Goal: Task Accomplishment & Management: Manage account settings

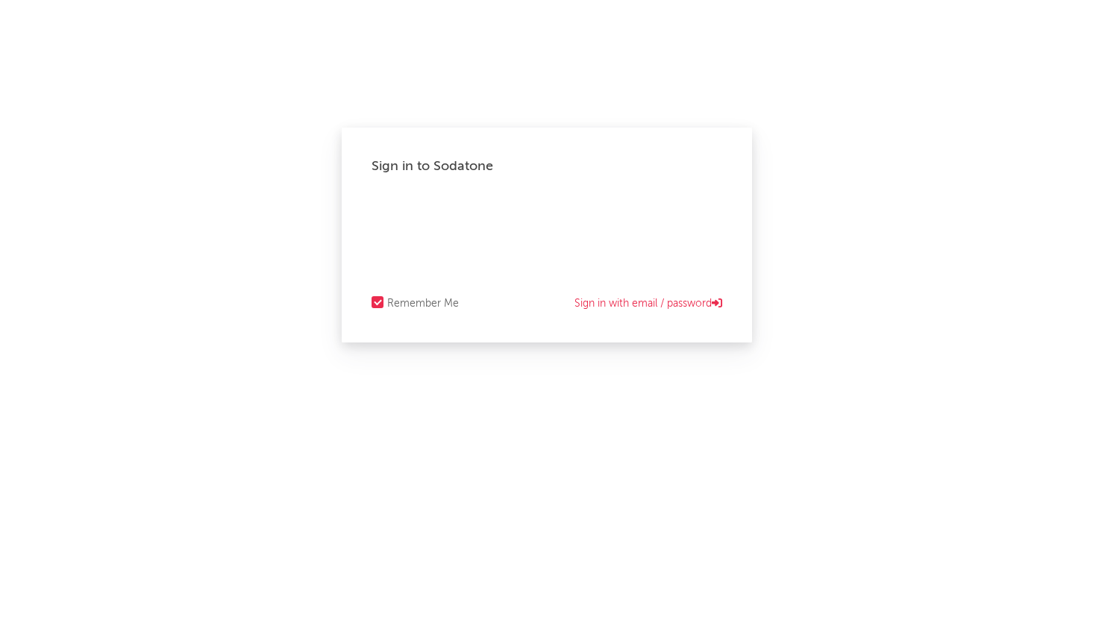
select select "warner_chappell"
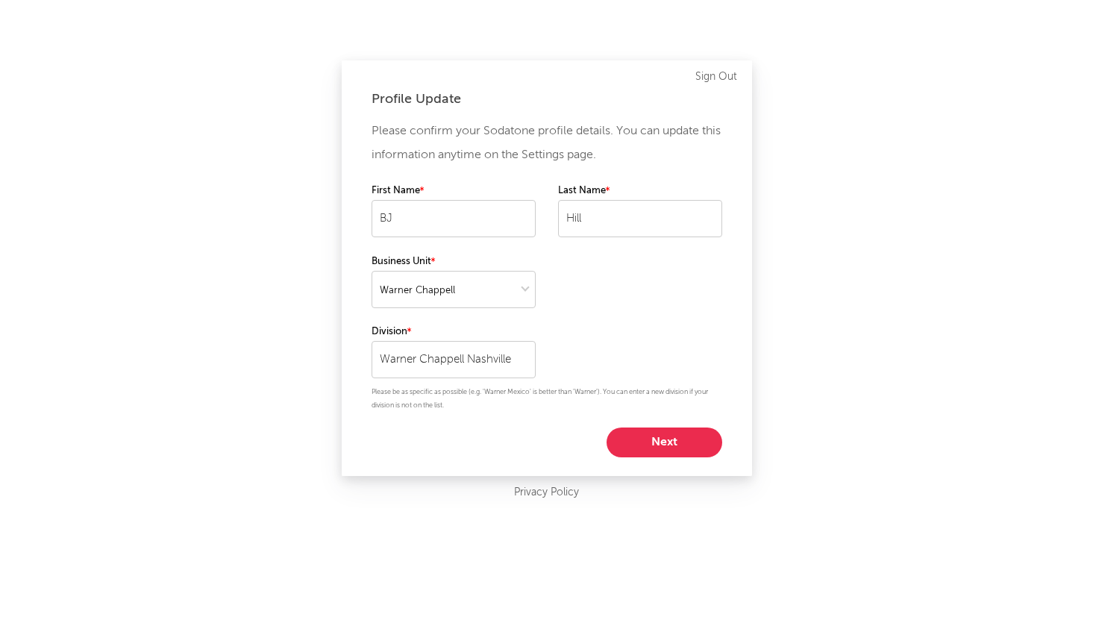
click at [653, 434] on button "Next" at bounding box center [665, 443] width 116 height 30
select select "director_vp"
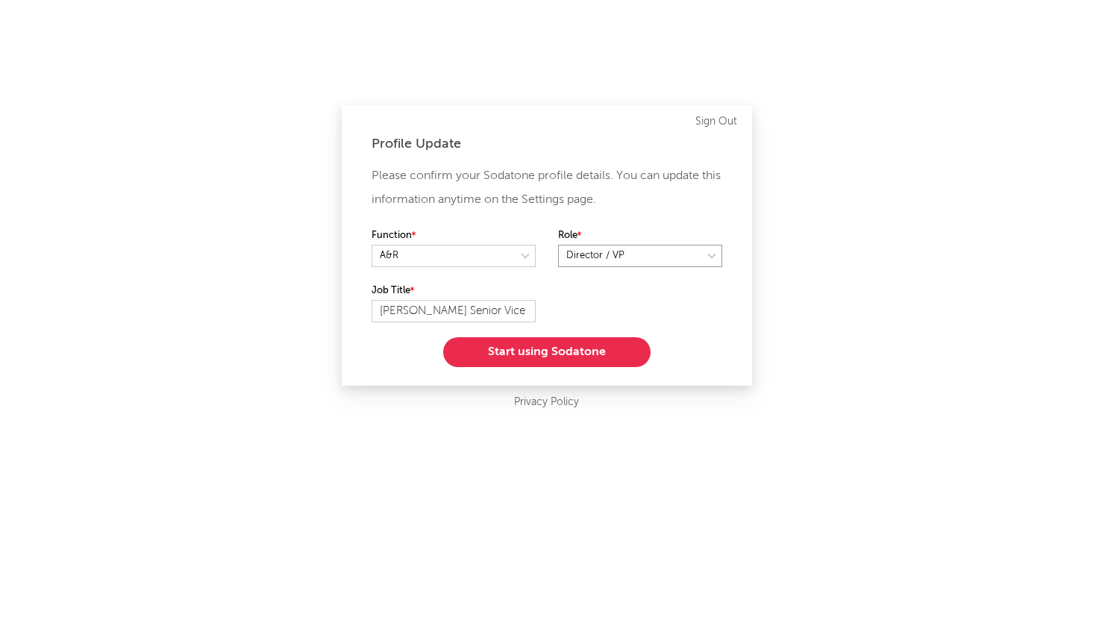
click at [661, 256] on select at bounding box center [640, 256] width 164 height 22
click at [558, 245] on select at bounding box center [640, 256] width 164 height 22
drag, startPoint x: 467, startPoint y: 310, endPoint x: 577, endPoint y: 301, distance: 110.8
click at [577, 301] on div "Please confirm your Sodatone profile details. You can update this information a…" at bounding box center [547, 265] width 351 height 203
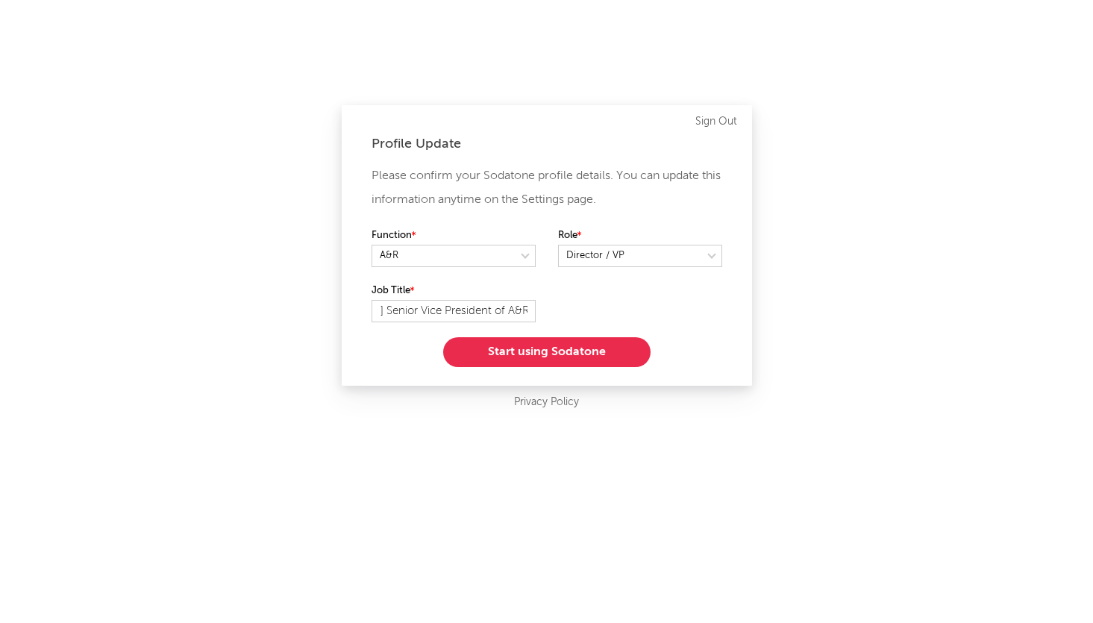
scroll to position [0, 0]
click at [528, 343] on button "Start using Sodatone" at bounding box center [547, 352] width 208 height 30
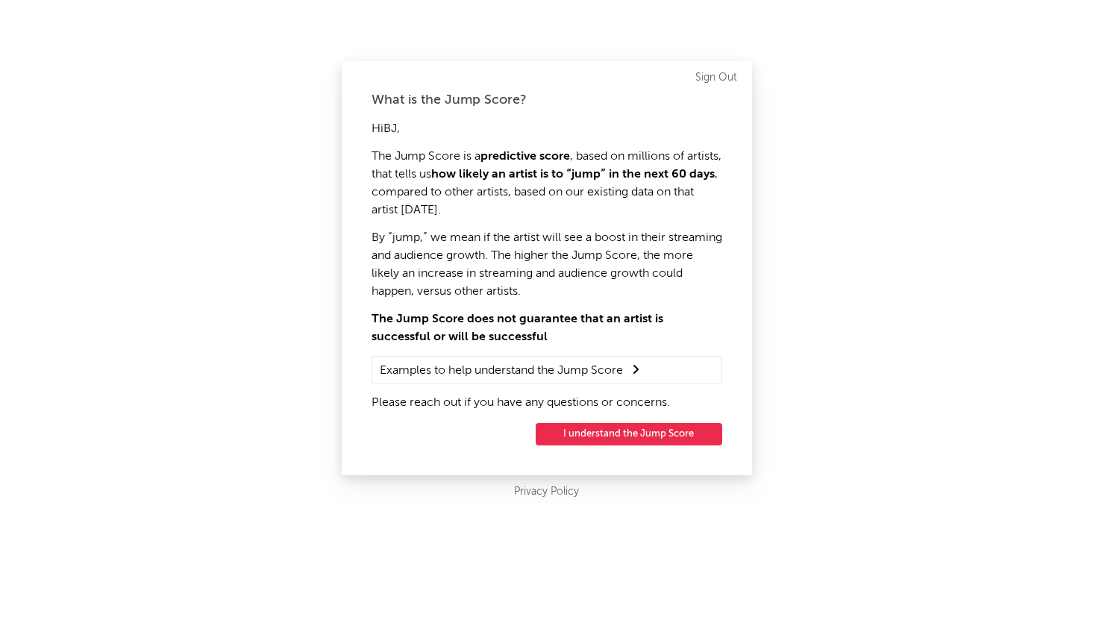
click at [624, 437] on button "I understand the Jump Score" at bounding box center [629, 434] width 187 height 22
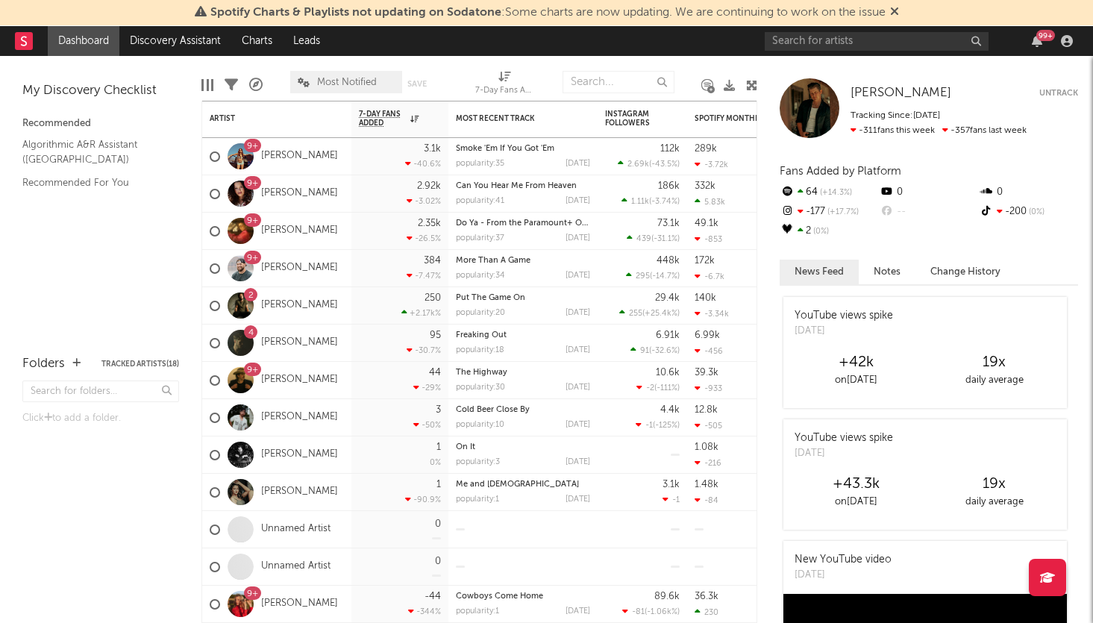
click at [1057, 93] on button "Untrack" at bounding box center [1059, 93] width 39 height 15
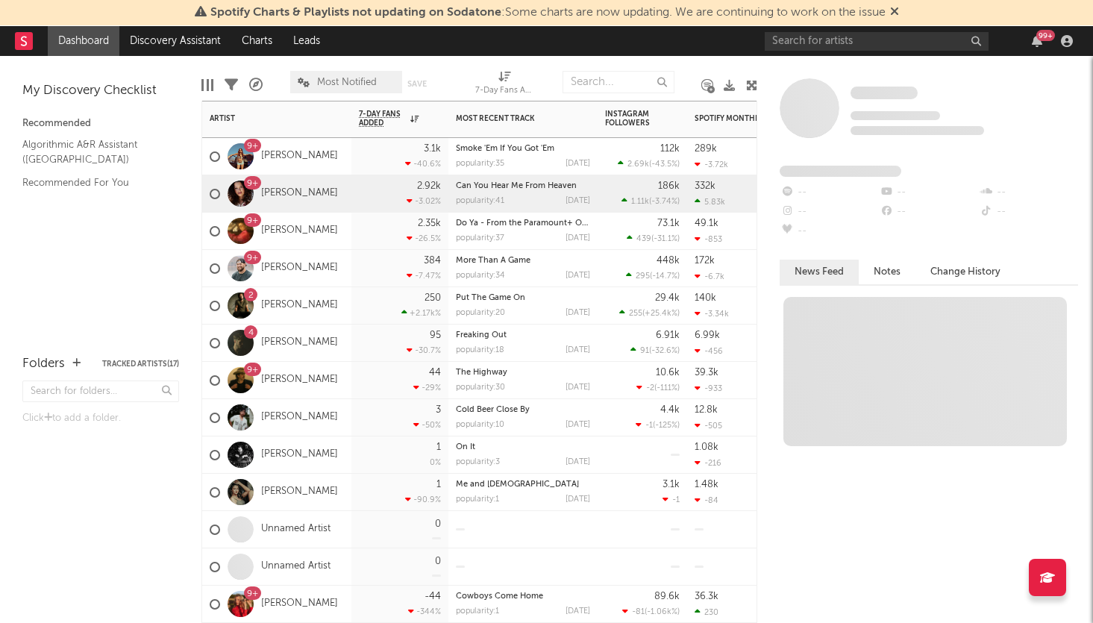
click at [361, 199] on div "2.92k -3.02 %" at bounding box center [400, 193] width 82 height 37
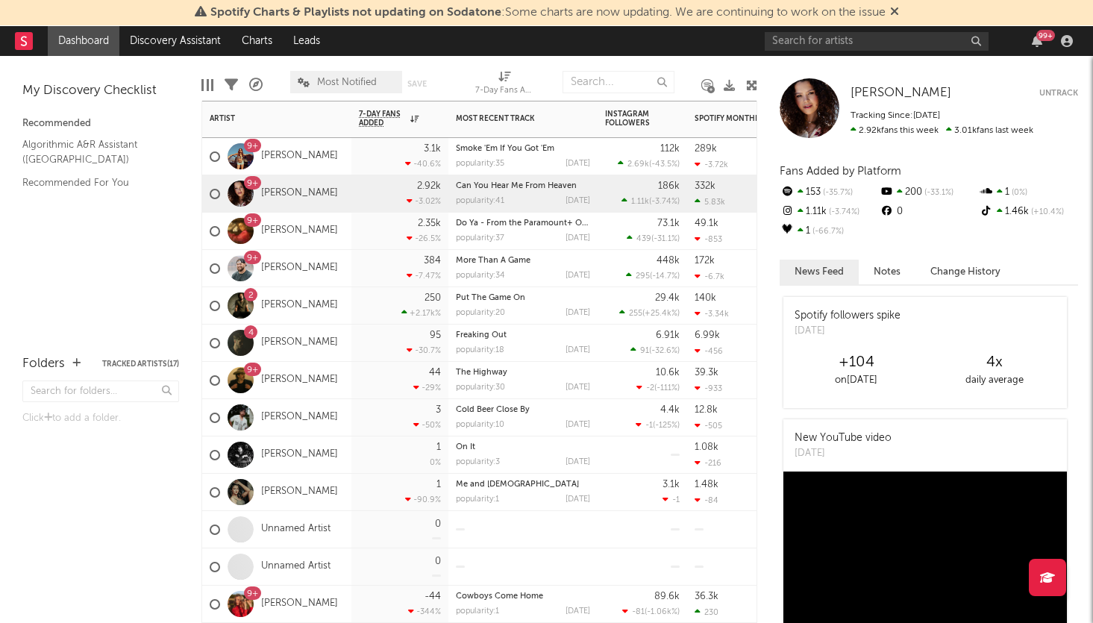
click at [1074, 87] on button "Untrack" at bounding box center [1059, 93] width 39 height 15
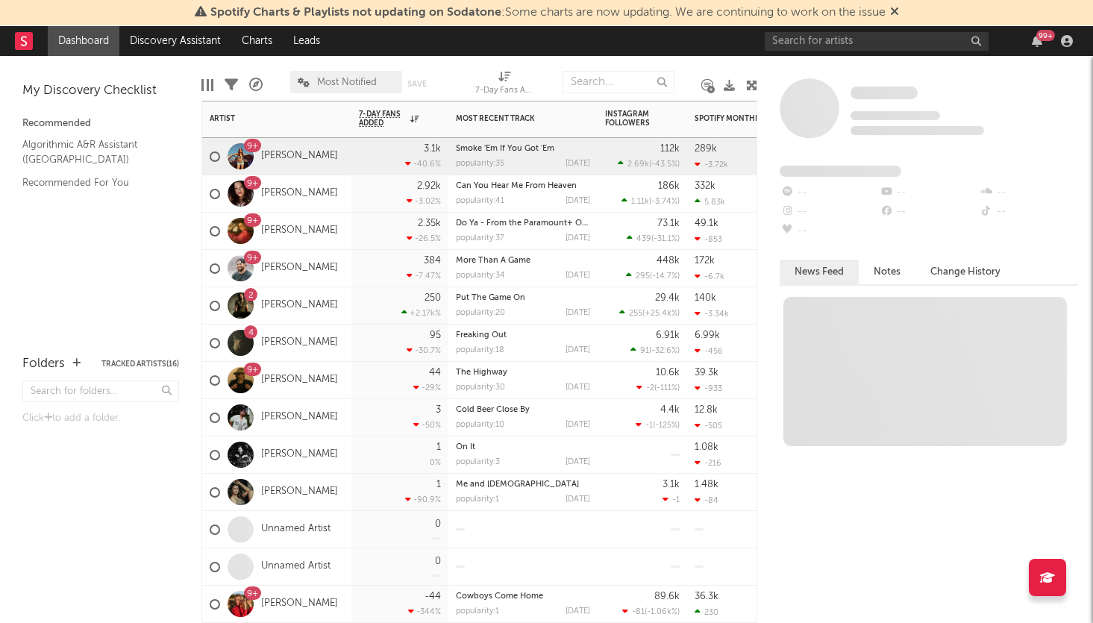
click at [350, 233] on div "9+ [PERSON_NAME]" at bounding box center [276, 231] width 149 height 37
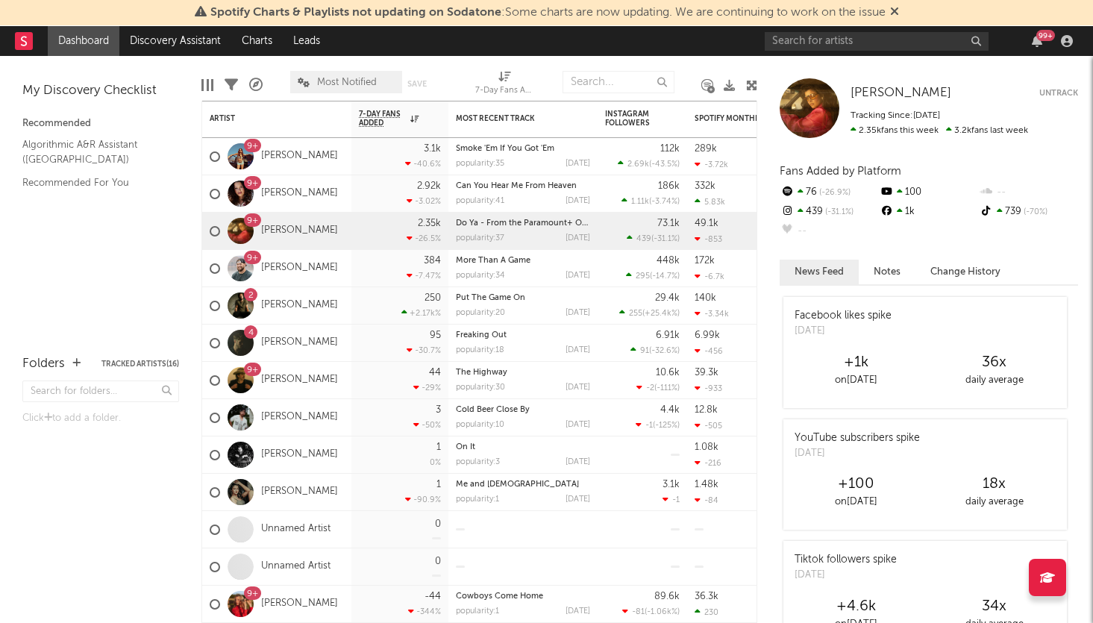
click at [814, 103] on div at bounding box center [810, 108] width 60 height 60
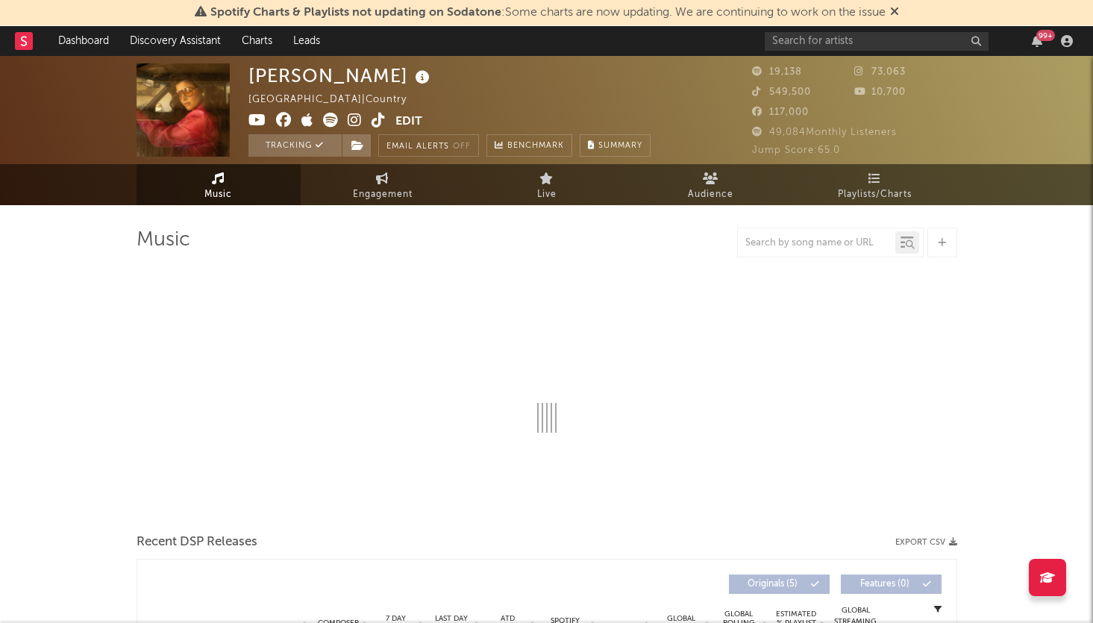
select select "6m"
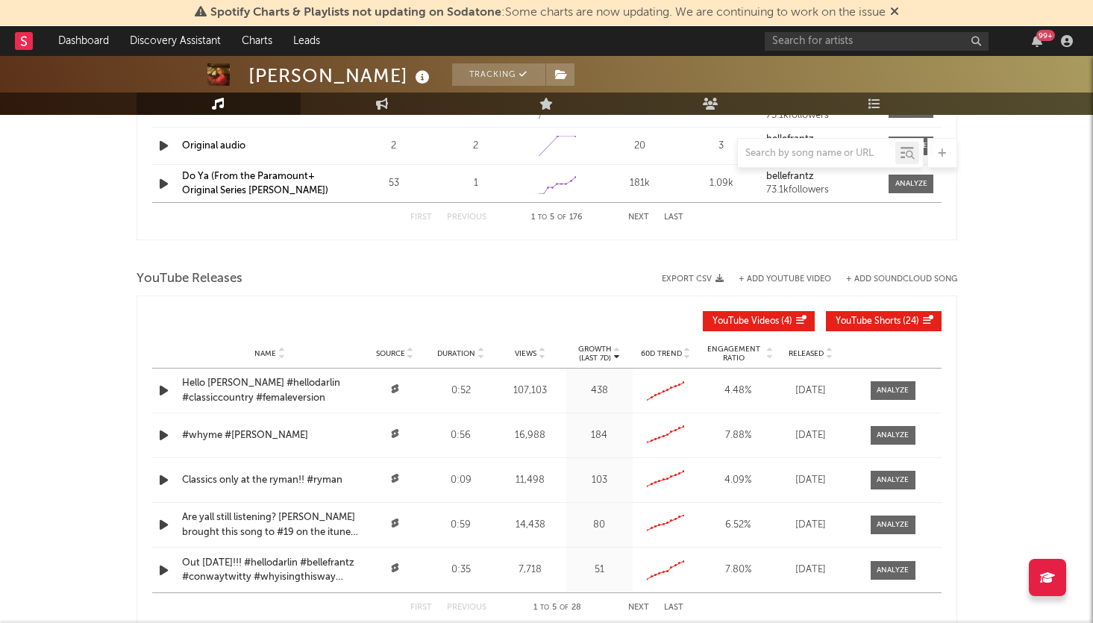
scroll to position [1567, 0]
click at [898, 13] on icon at bounding box center [894, 11] width 9 height 12
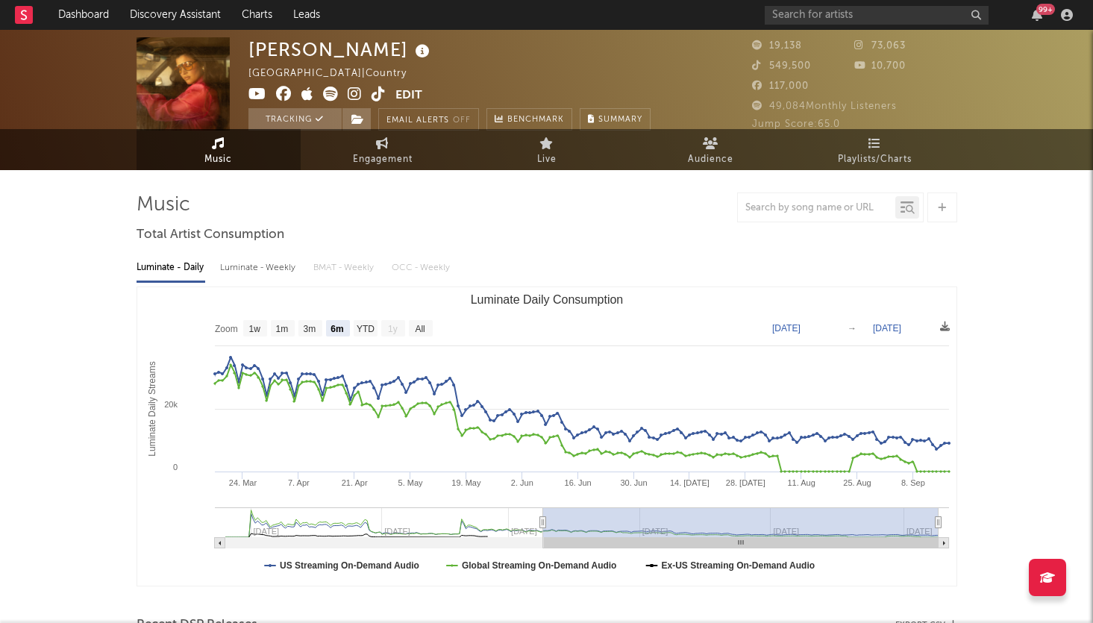
scroll to position [0, 0]
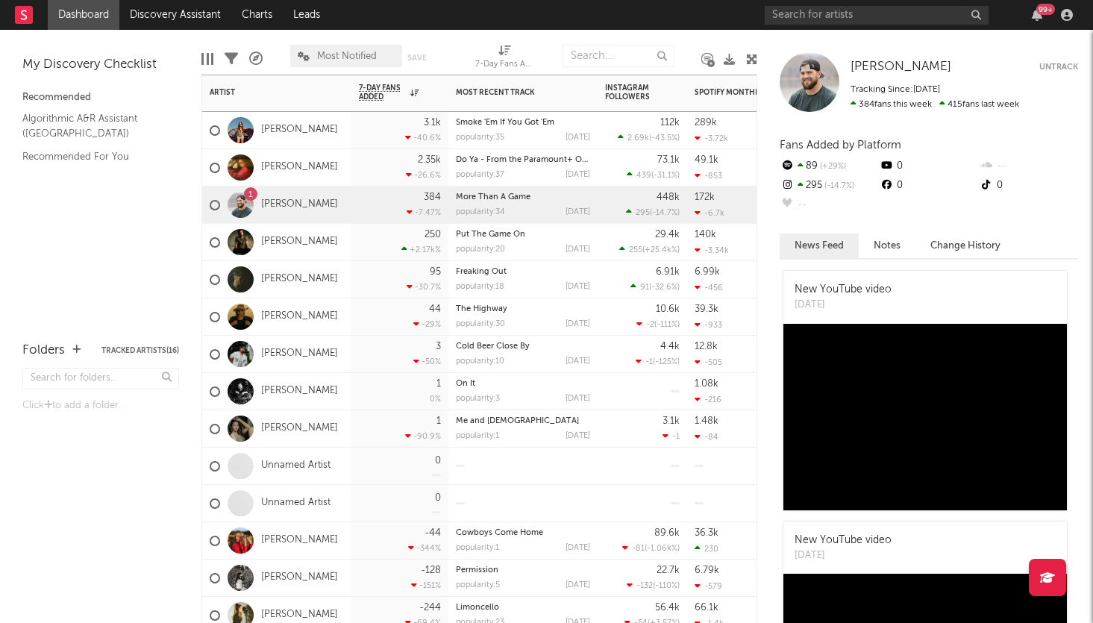
click at [337, 243] on div "[PERSON_NAME]" at bounding box center [276, 242] width 149 height 37
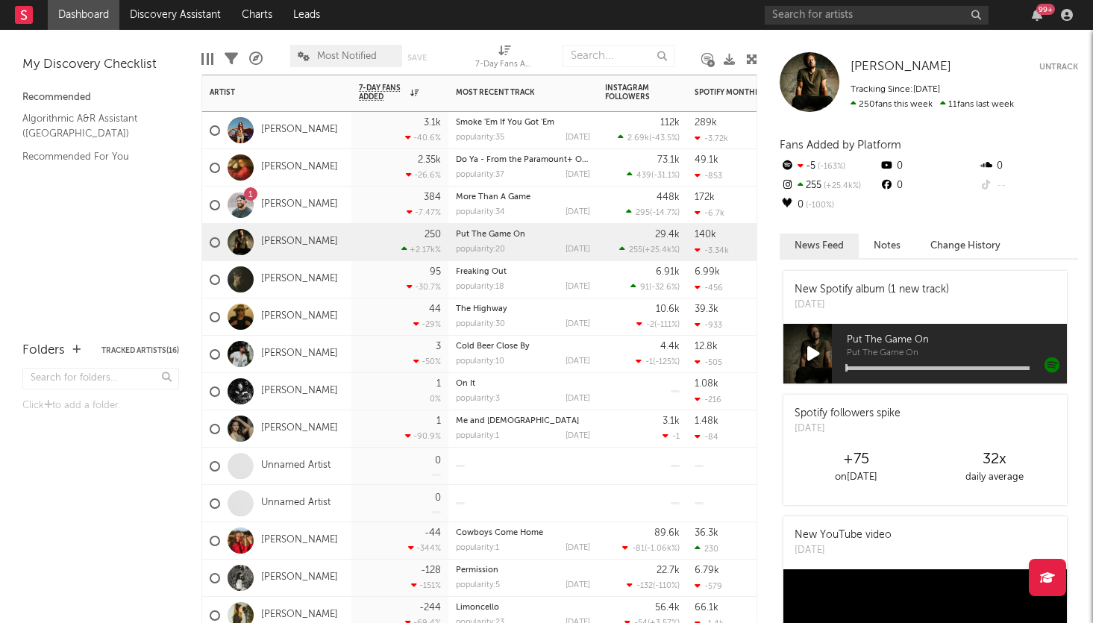
click at [339, 210] on div "1 [PERSON_NAME]" at bounding box center [276, 205] width 149 height 37
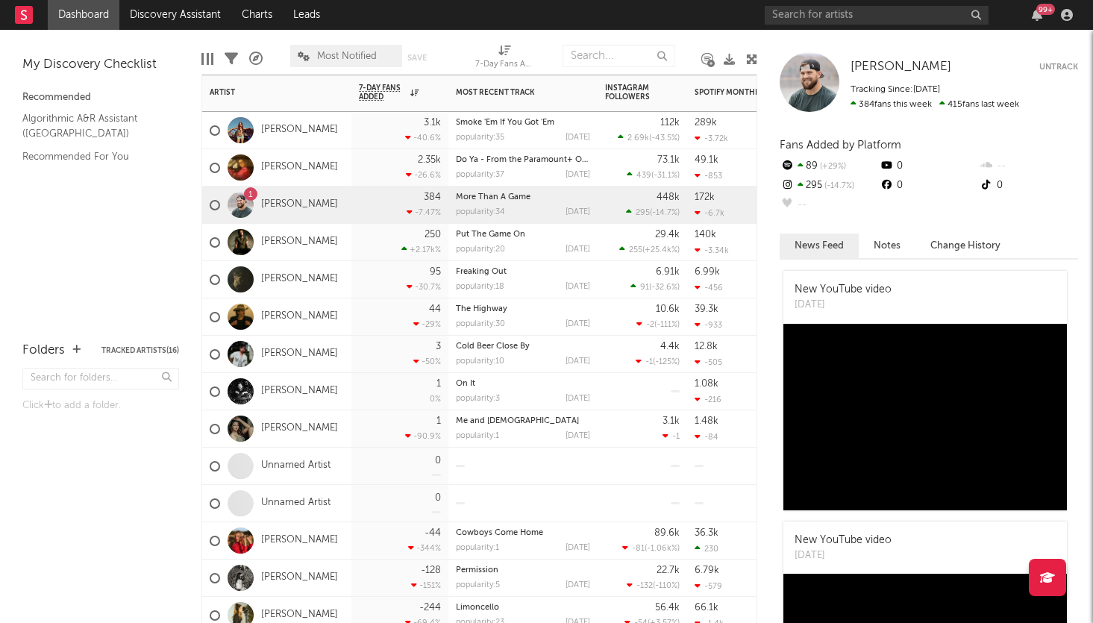
click at [1054, 70] on button "Untrack" at bounding box center [1059, 67] width 39 height 15
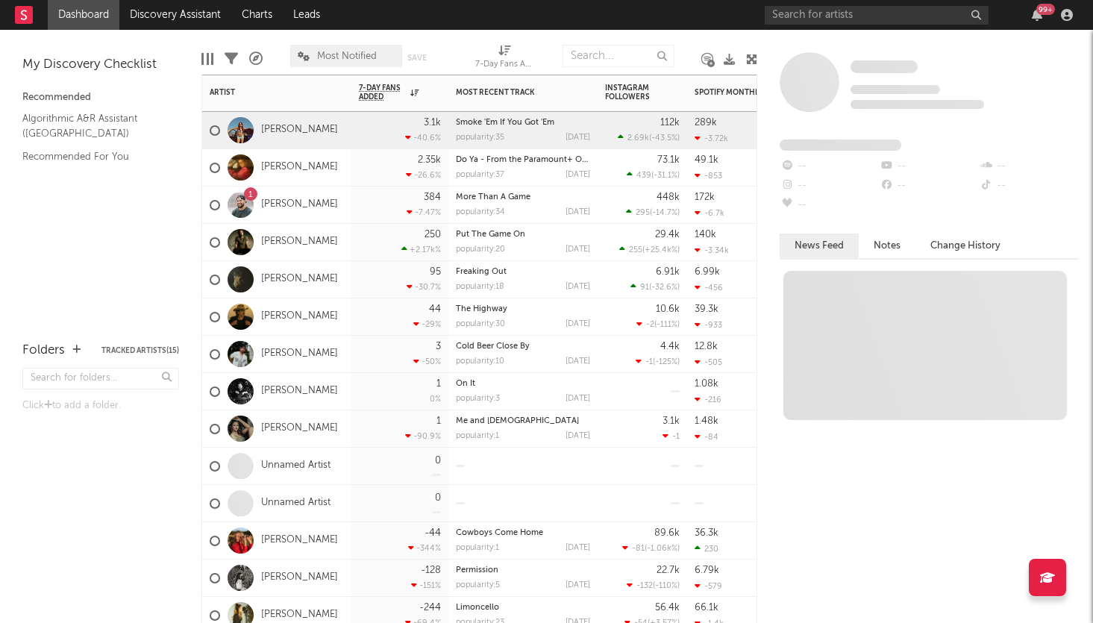
click at [354, 243] on div "250 +2.17k %" at bounding box center [400, 242] width 97 height 37
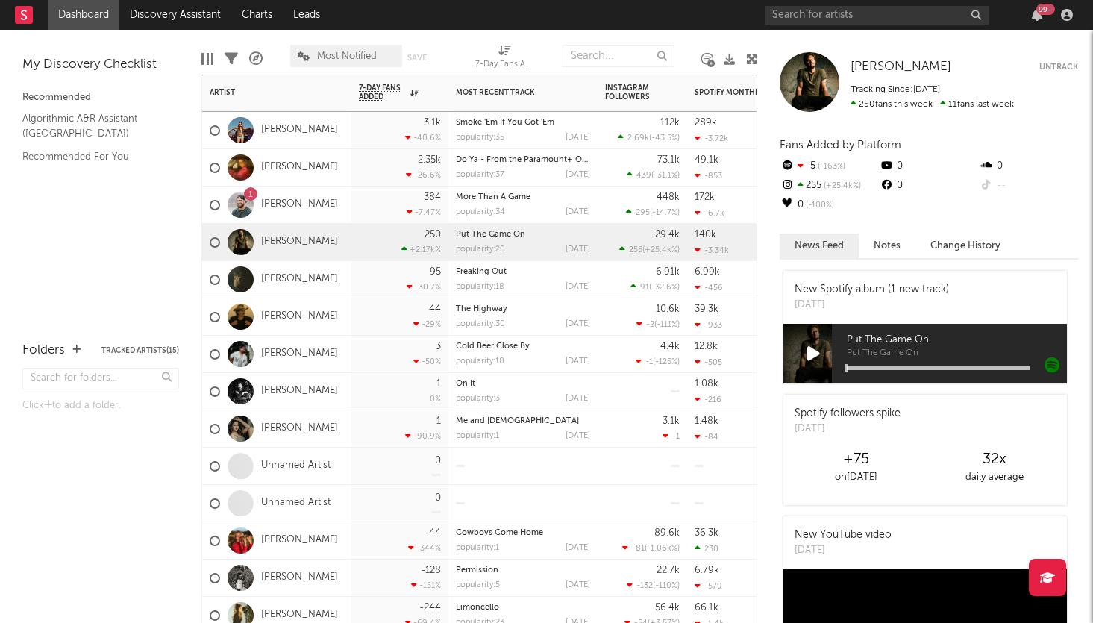
click at [354, 205] on div "384 -7.47 %" at bounding box center [400, 205] width 97 height 37
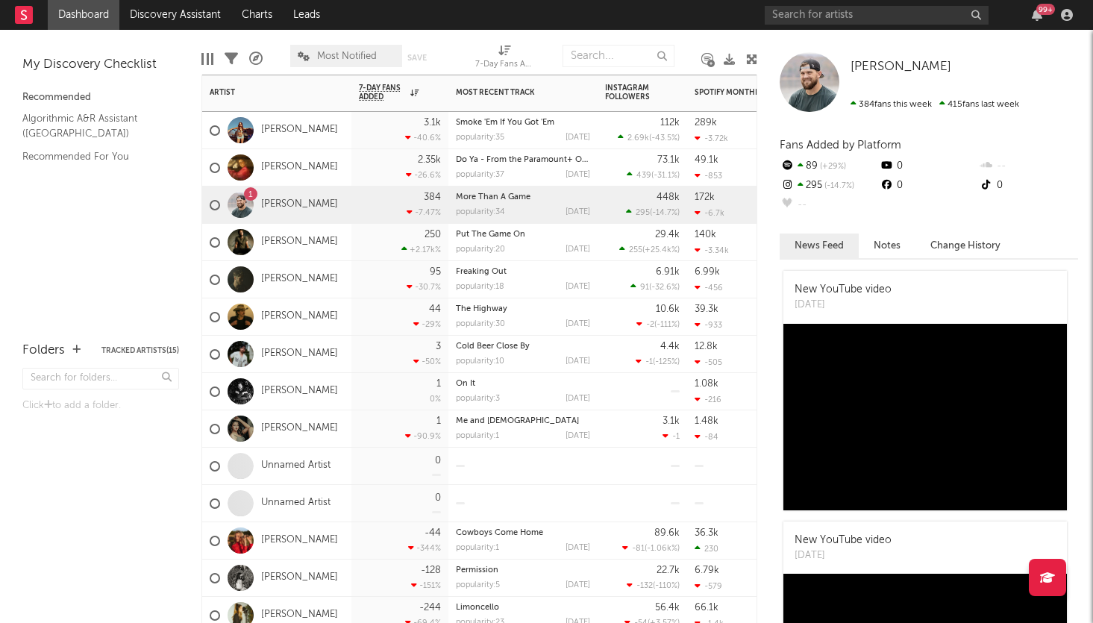
click at [356, 237] on div "250 +2.17k %" at bounding box center [400, 242] width 97 height 37
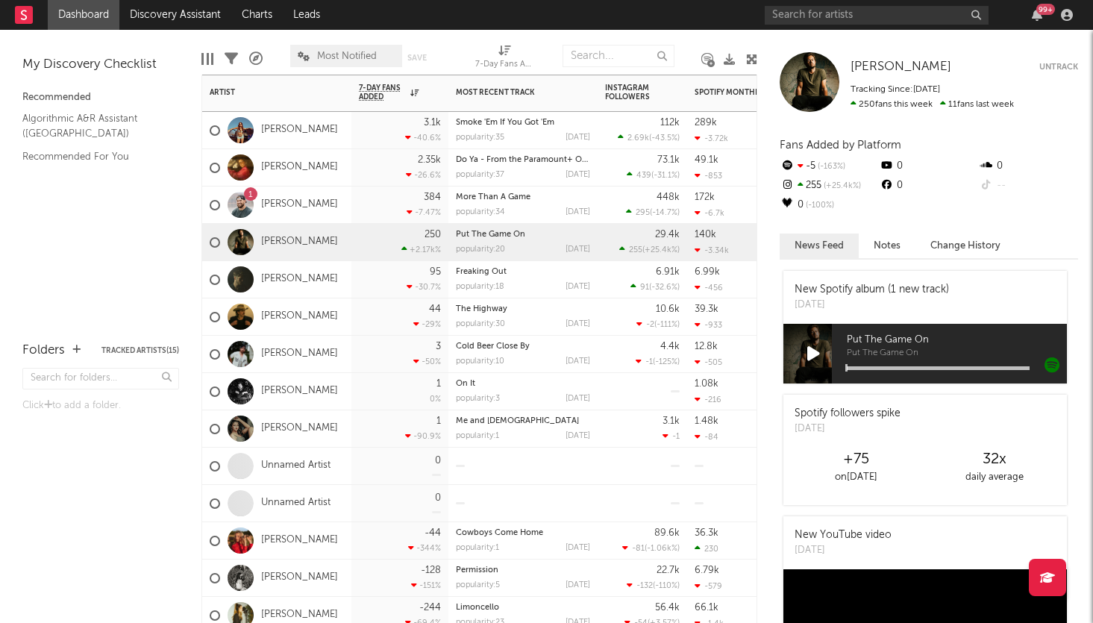
click at [1058, 69] on button "Untrack" at bounding box center [1059, 67] width 39 height 15
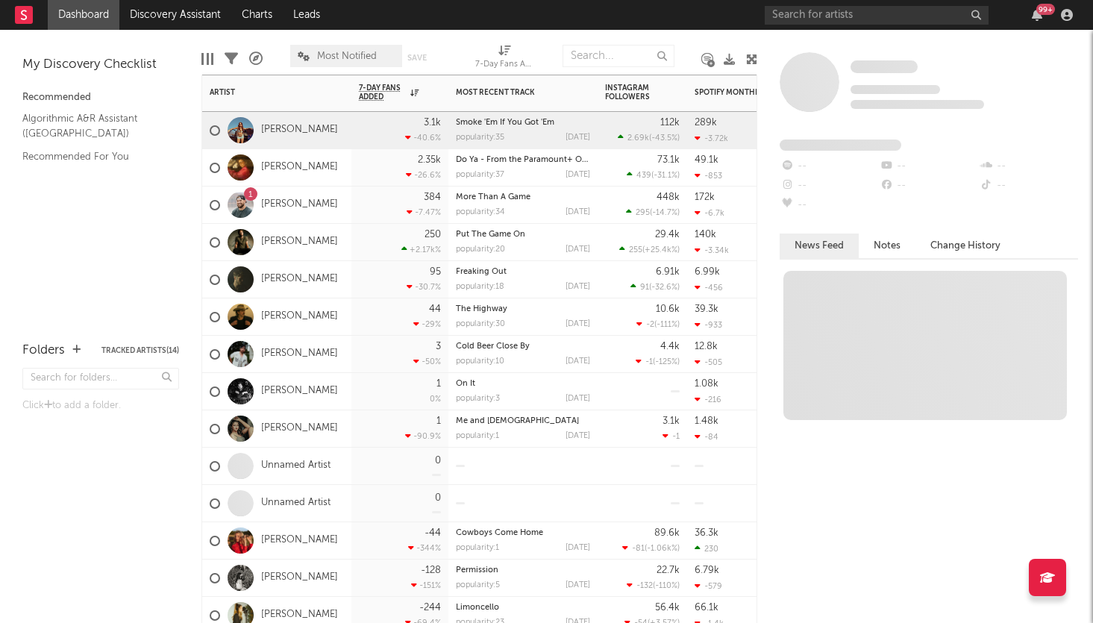
click at [354, 277] on div "95 -30.7 %" at bounding box center [400, 279] width 97 height 37
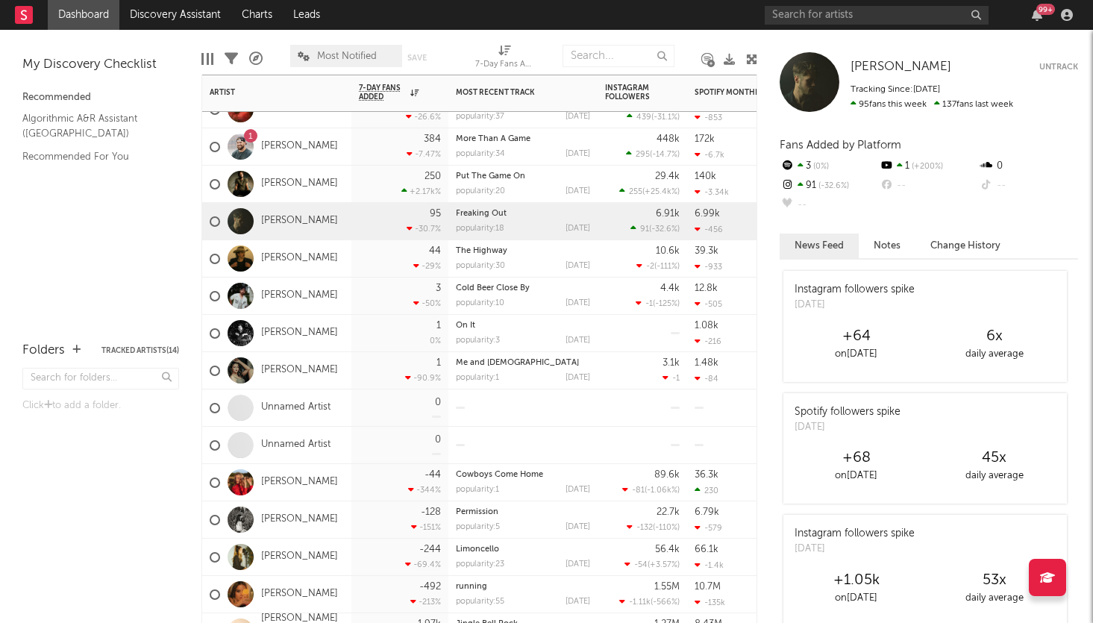
click at [354, 261] on div "44 -29 %" at bounding box center [400, 258] width 97 height 37
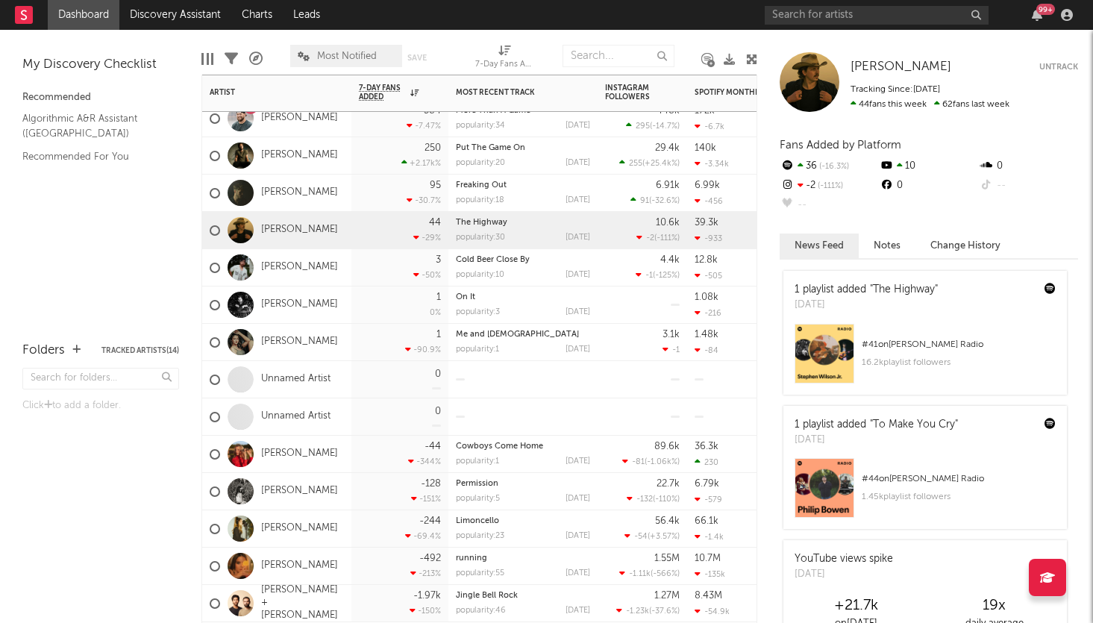
click at [355, 263] on div "3 -50 %" at bounding box center [400, 267] width 97 height 37
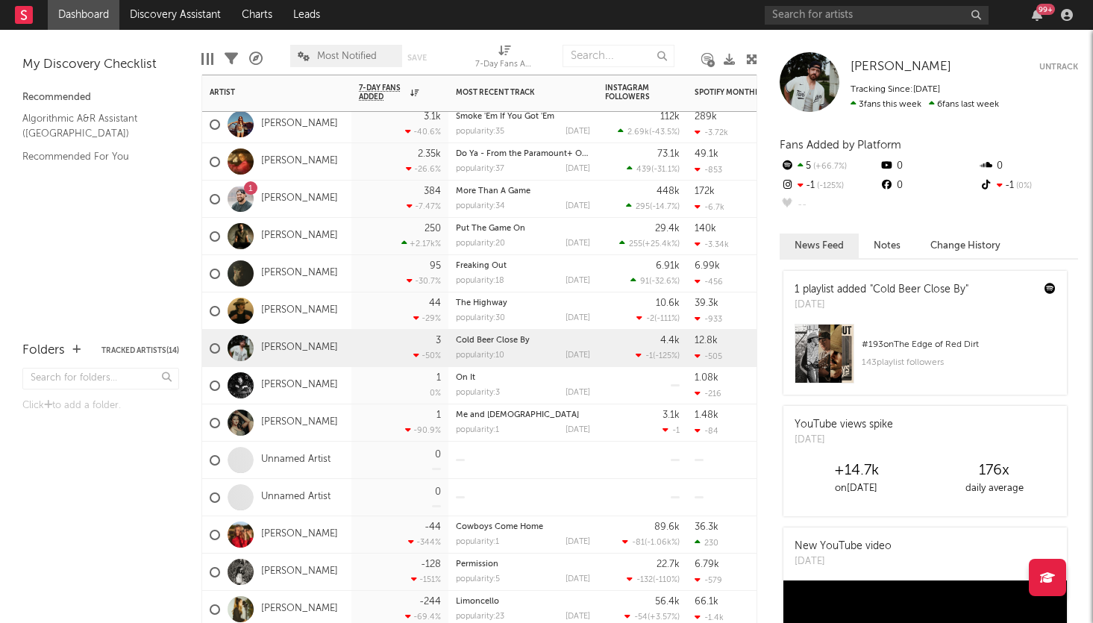
click at [1064, 66] on button "Untrack" at bounding box center [1059, 67] width 39 height 15
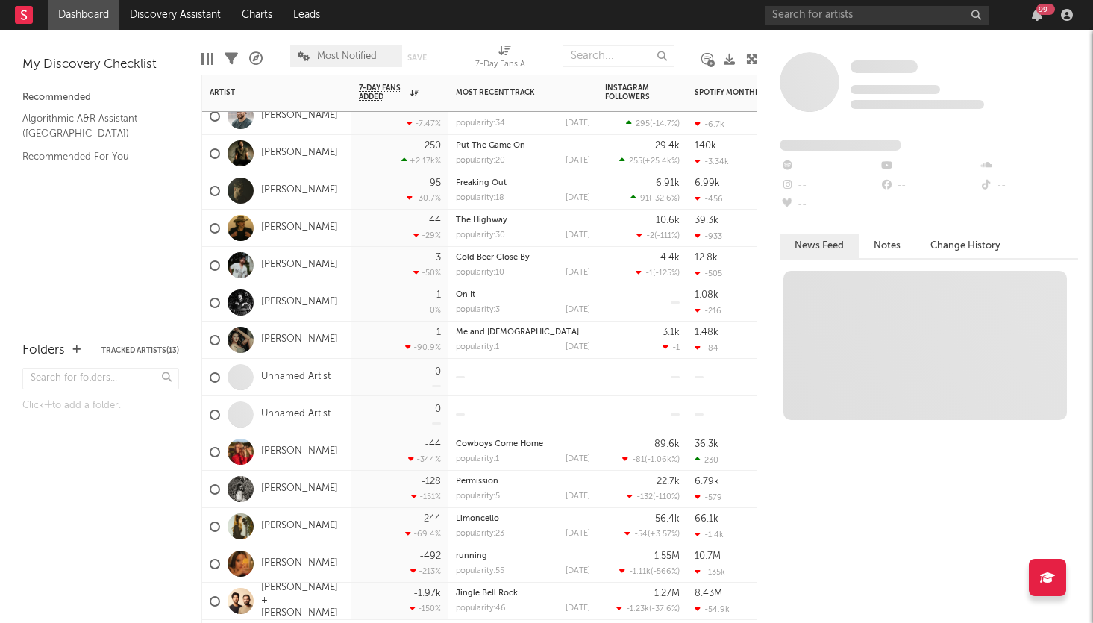
click at [352, 302] on div "1 0 %" at bounding box center [400, 302] width 97 height 37
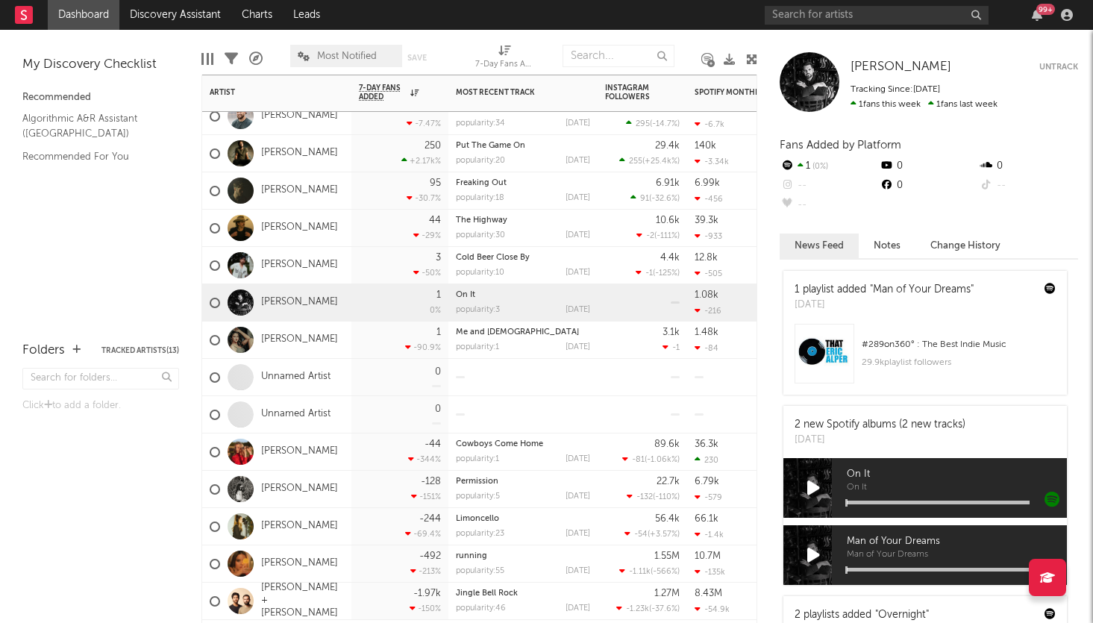
click at [1061, 67] on button "Untrack" at bounding box center [1059, 67] width 39 height 15
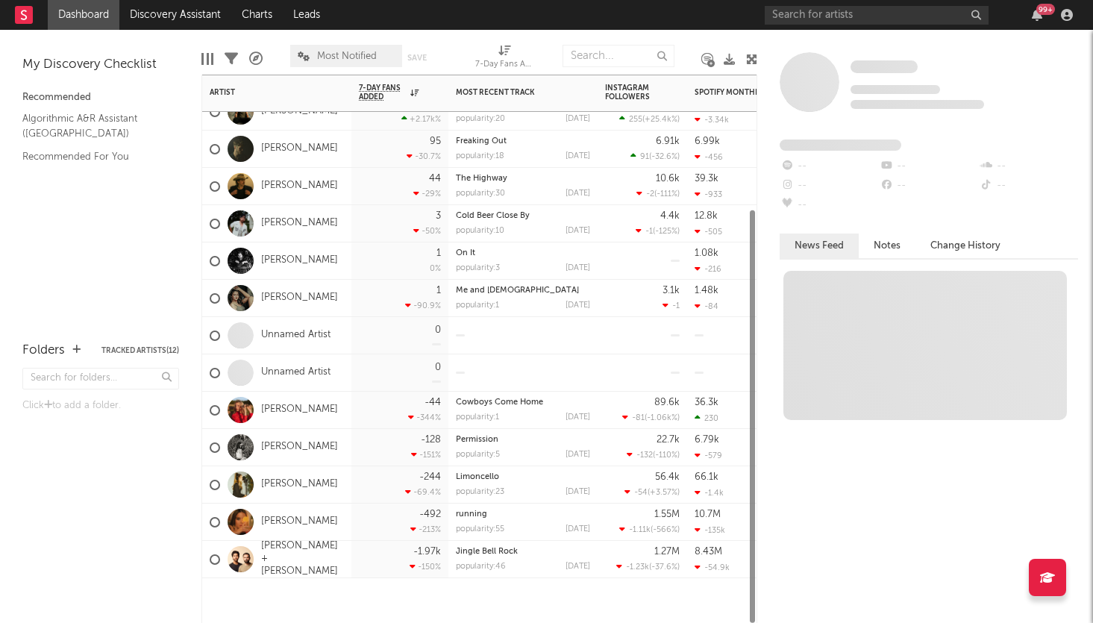
click at [349, 291] on div "[PERSON_NAME]" at bounding box center [276, 298] width 149 height 37
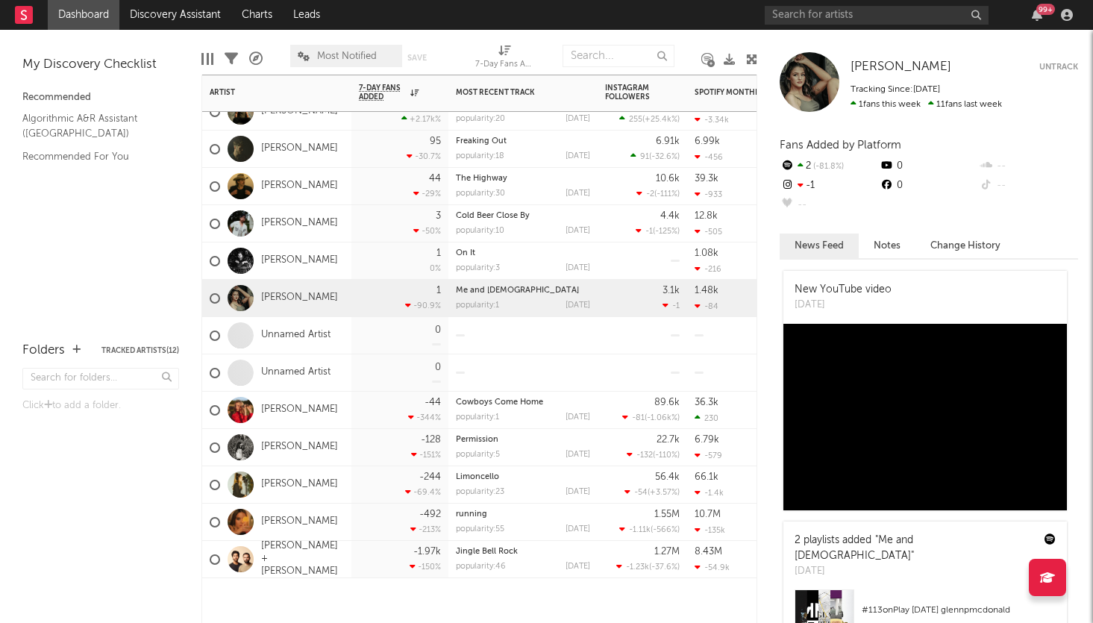
click at [1057, 66] on button "Untrack" at bounding box center [1059, 67] width 39 height 15
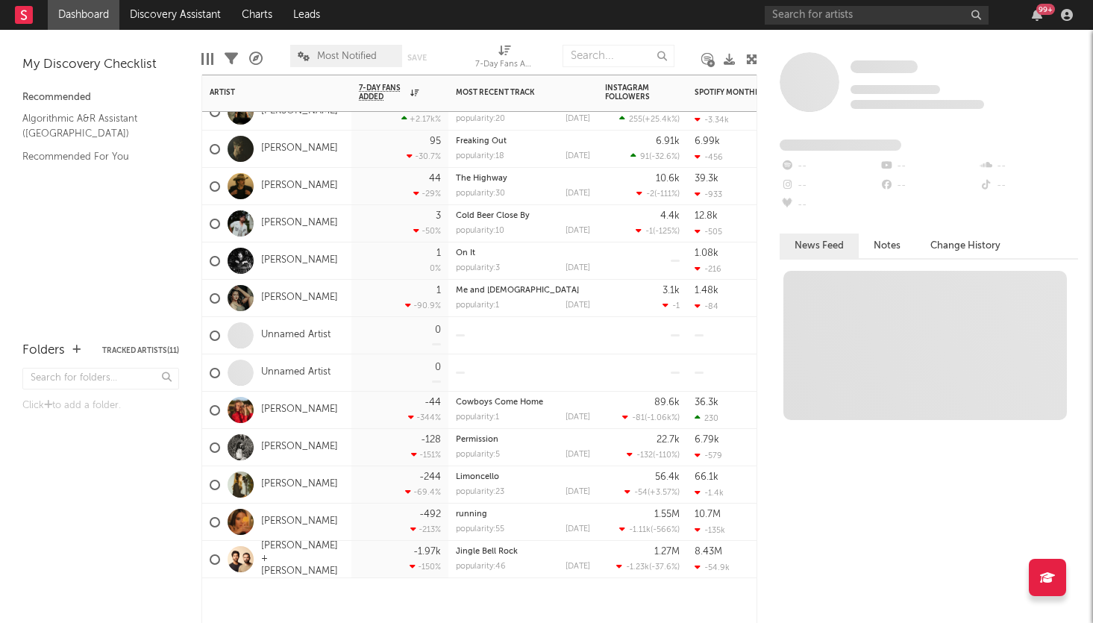
click at [357, 414] on div "-44 -344 %" at bounding box center [400, 410] width 97 height 37
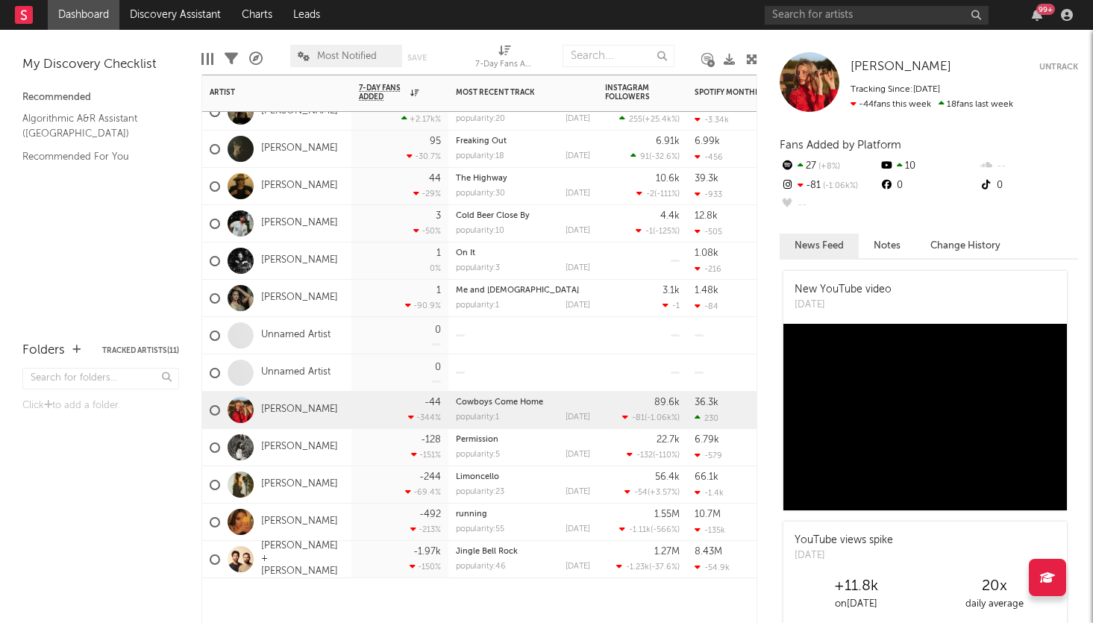
click at [356, 451] on div "-128 -151 %" at bounding box center [400, 447] width 97 height 37
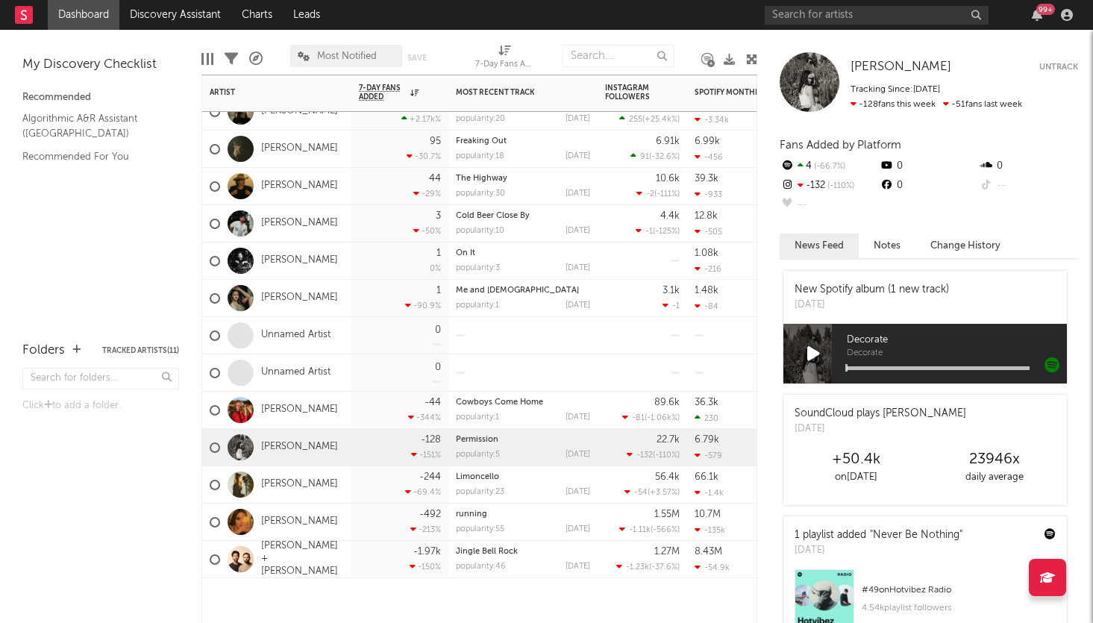
click at [363, 481] on div "-244 -69.4 %" at bounding box center [400, 485] width 82 height 37
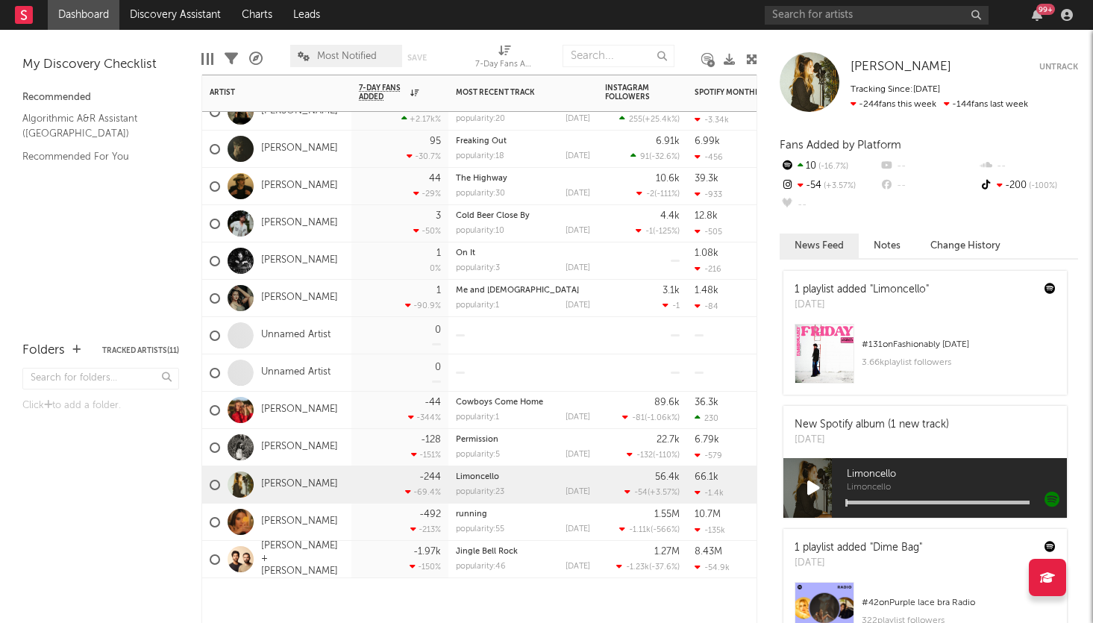
click at [364, 509] on div "-492 -213 %" at bounding box center [400, 522] width 82 height 37
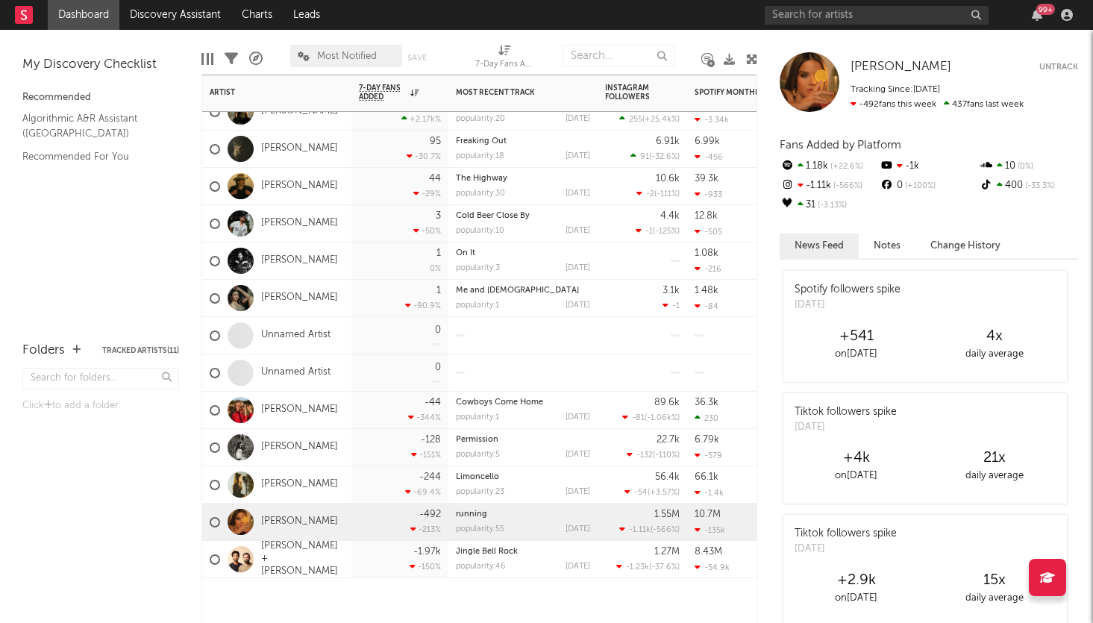
click at [1061, 66] on button "Untrack" at bounding box center [1059, 67] width 39 height 15
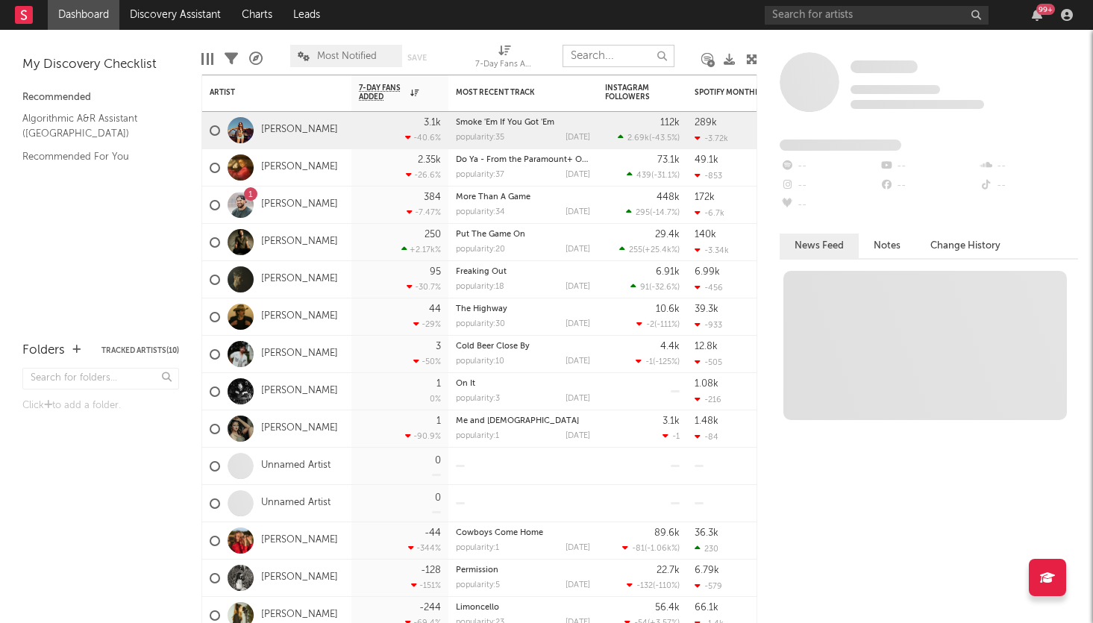
click at [620, 57] on input "text" at bounding box center [619, 56] width 112 height 22
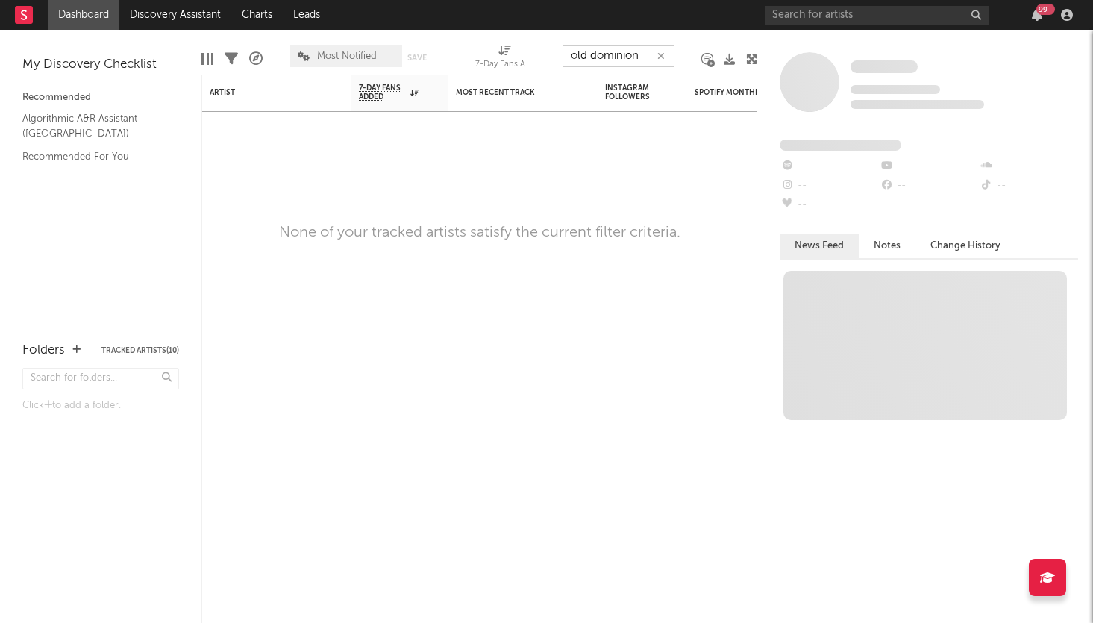
type input "old dominion"
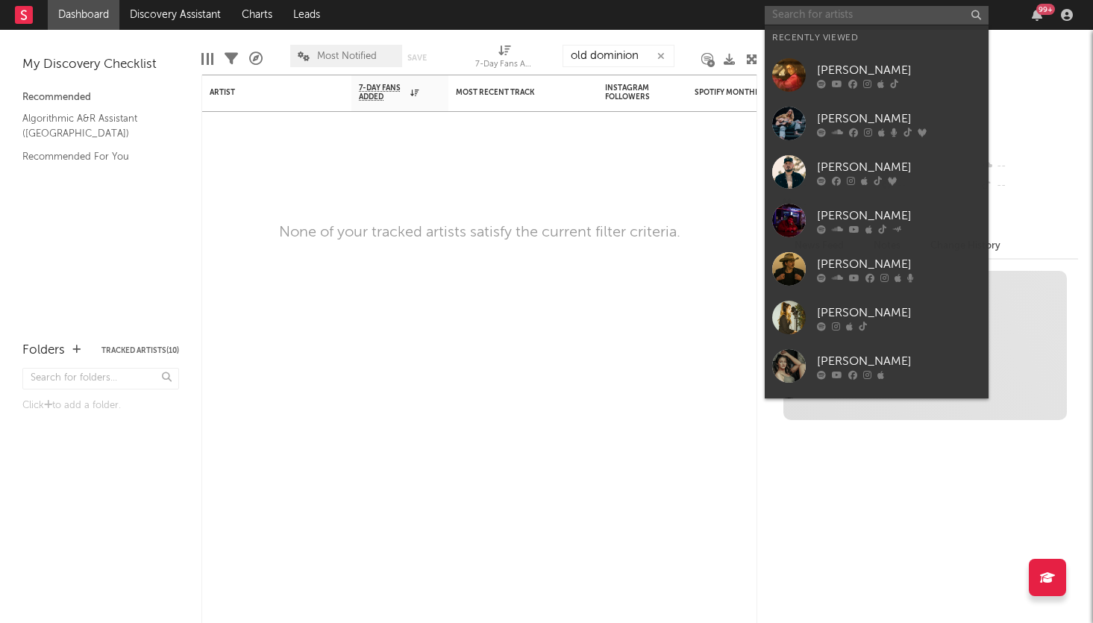
click at [808, 15] on input "text" at bounding box center [877, 15] width 224 height 19
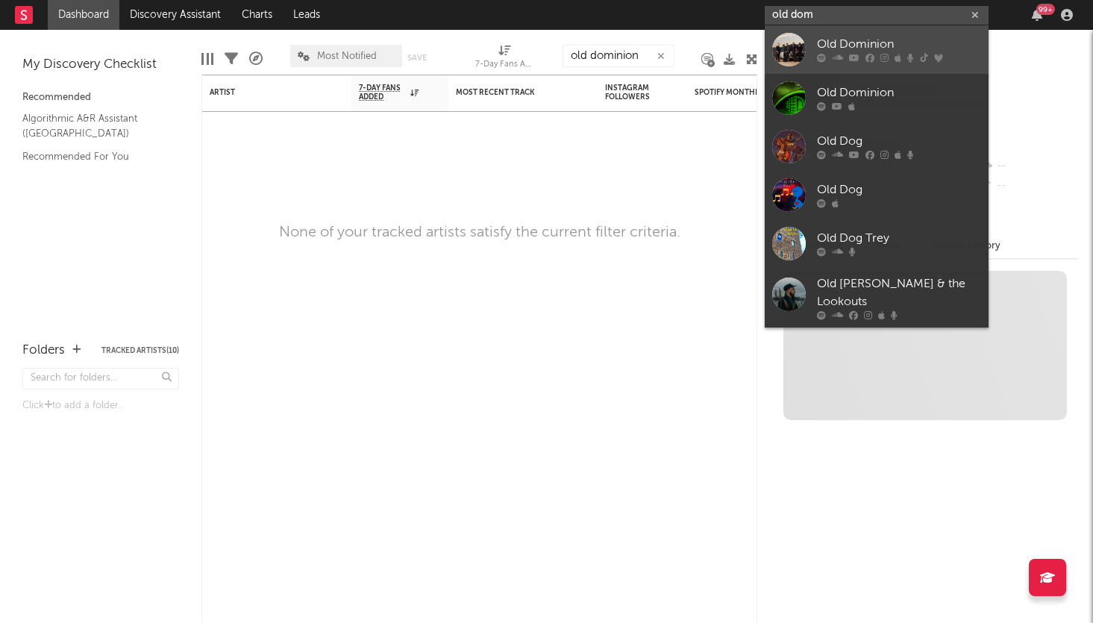
type input "old dom"
click at [830, 41] on div "Old Dominion" at bounding box center [899, 45] width 164 height 18
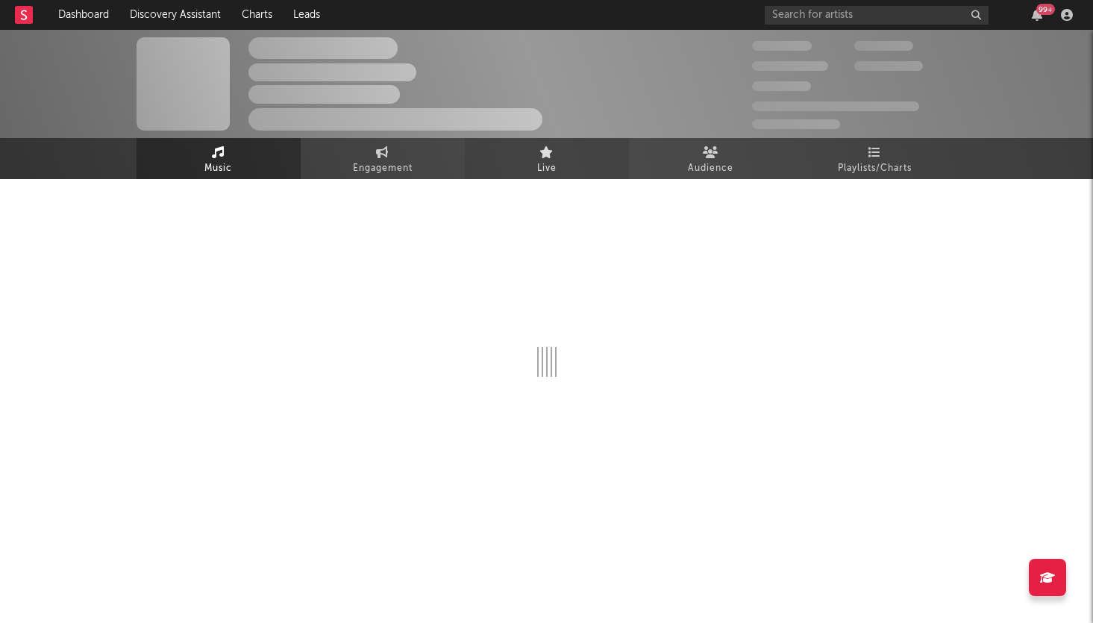
select select "6m"
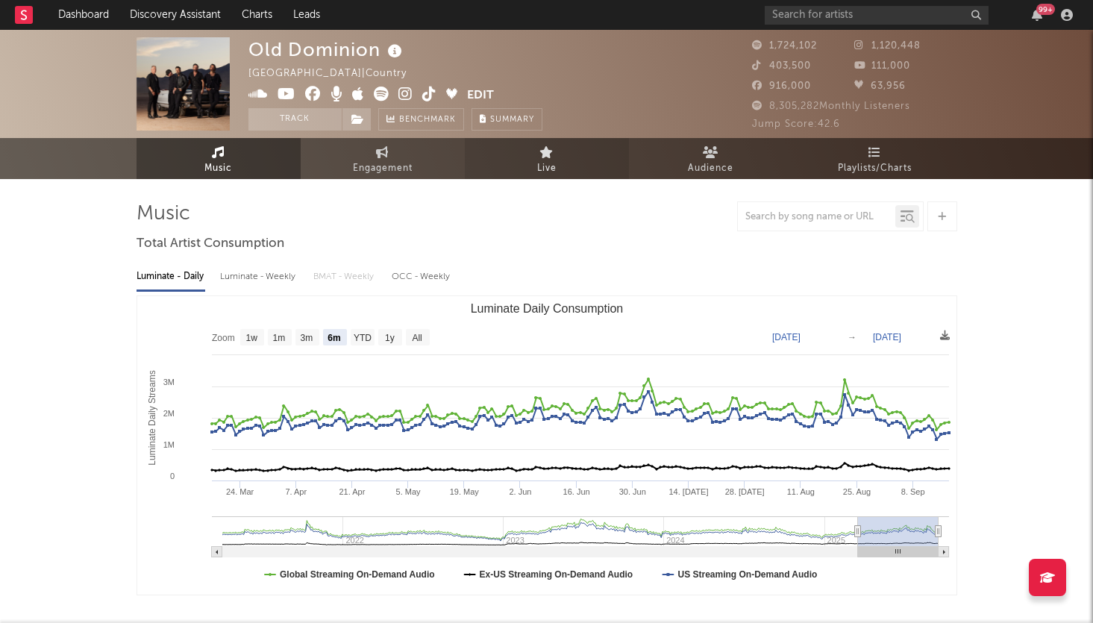
select select "6m"
click at [312, 125] on button "Track" at bounding box center [295, 119] width 93 height 22
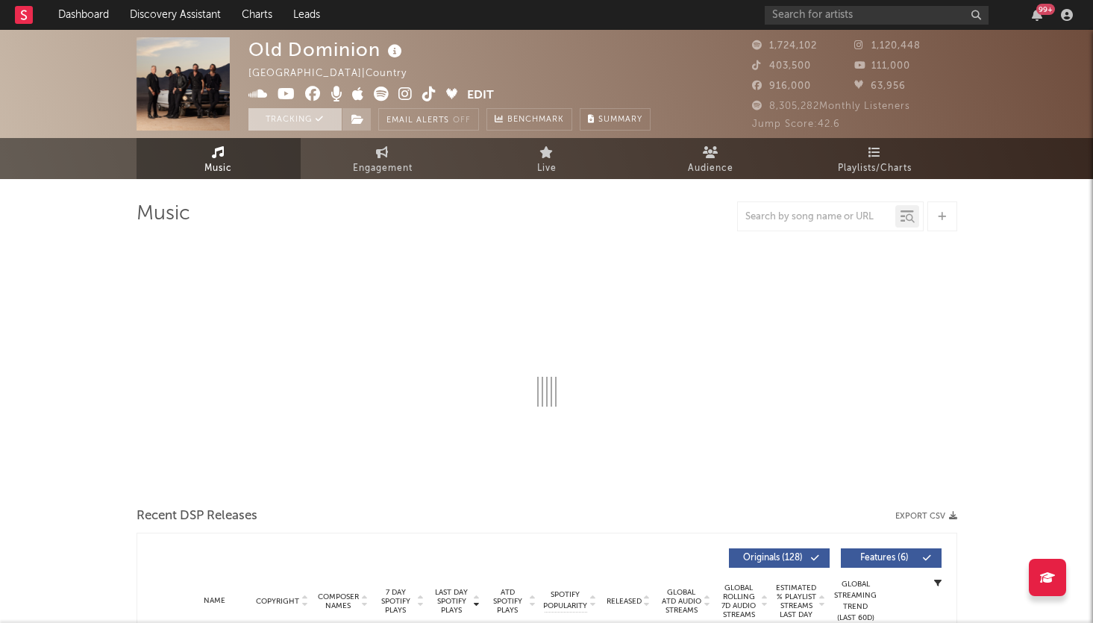
select select "6m"
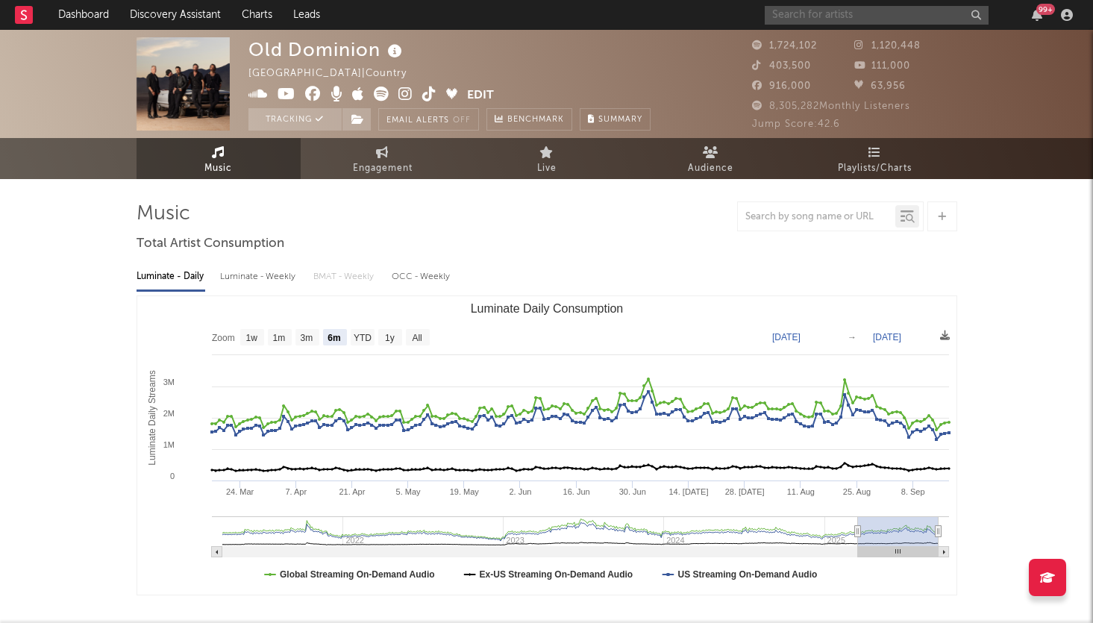
click at [807, 16] on input "text" at bounding box center [877, 15] width 224 height 19
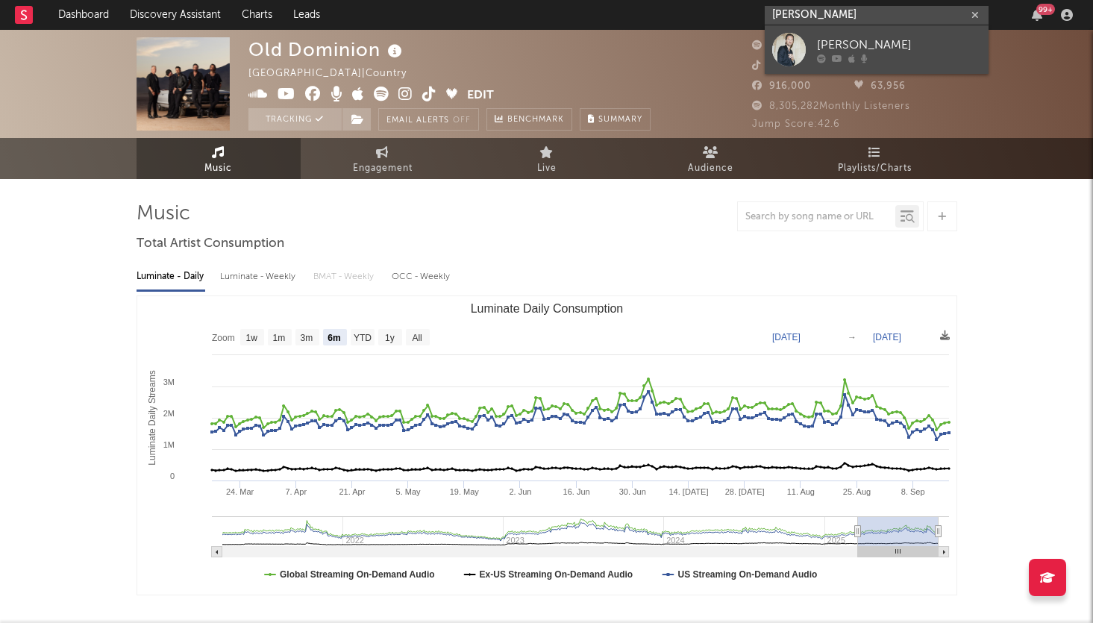
type input "[PERSON_NAME]"
click at [825, 49] on div "[PERSON_NAME]" at bounding box center [899, 45] width 164 height 18
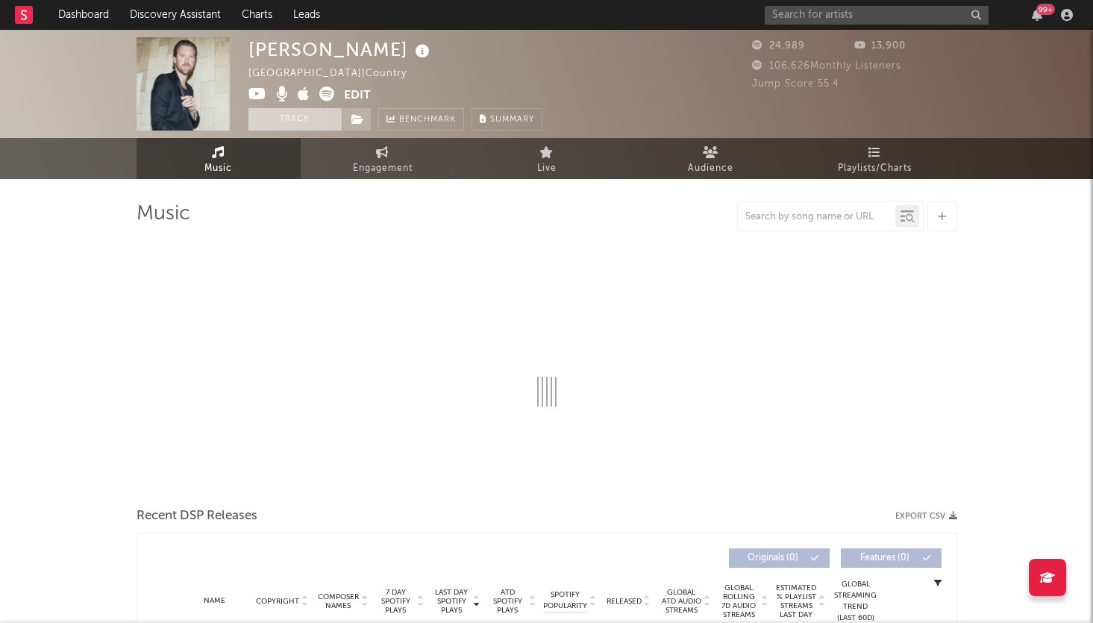
click at [300, 122] on button "Track" at bounding box center [295, 119] width 93 height 22
select select "6m"
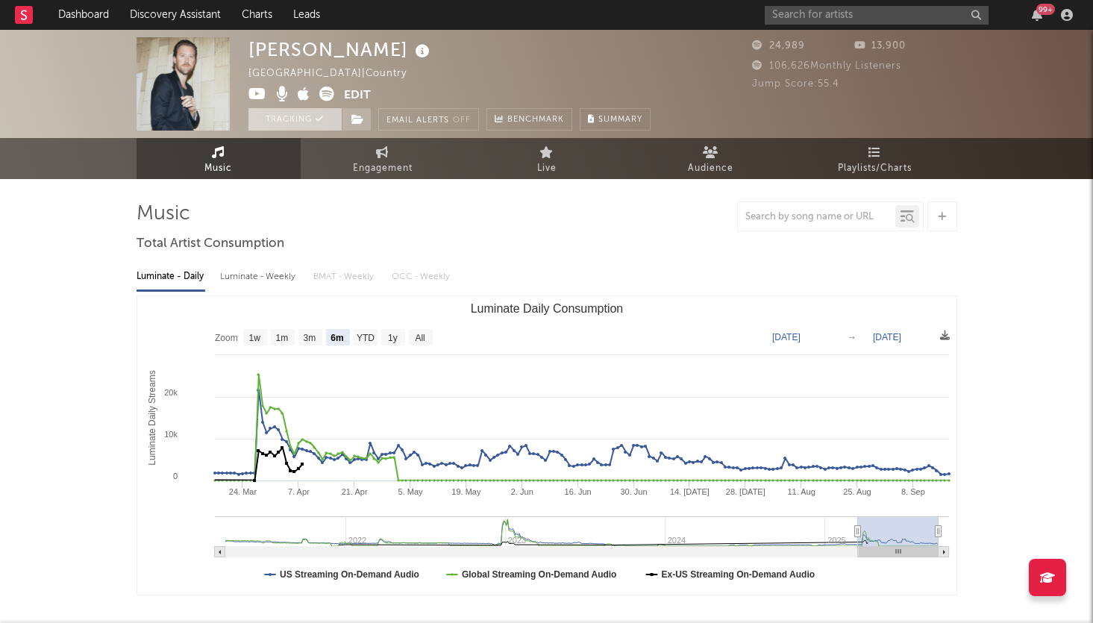
select select "6m"
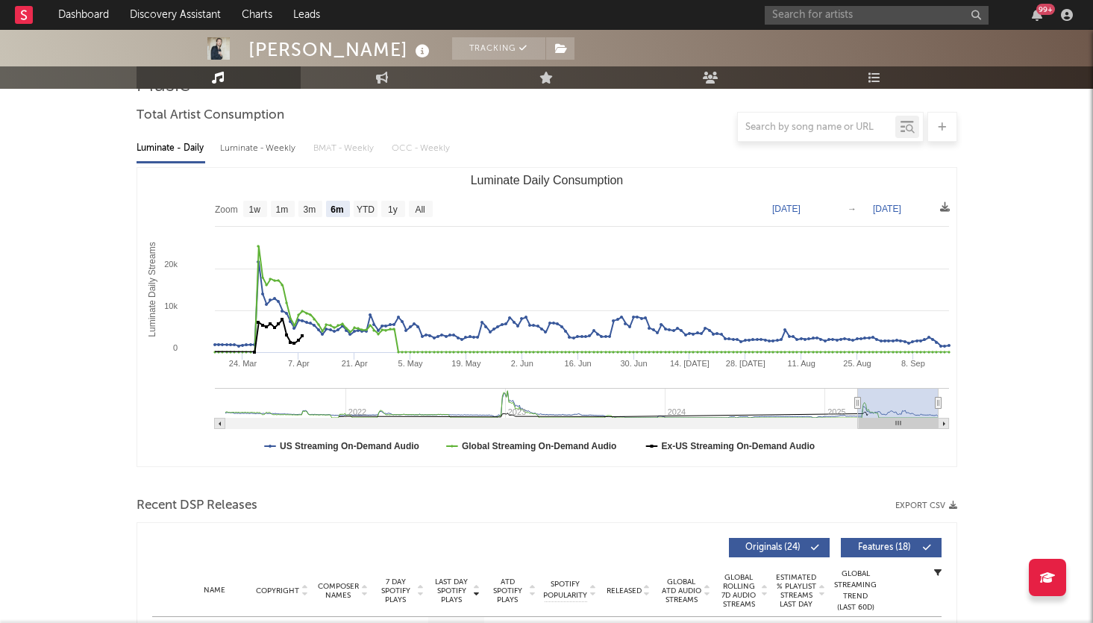
scroll to position [134, 0]
